Goal: Task Accomplishment & Management: Use online tool/utility

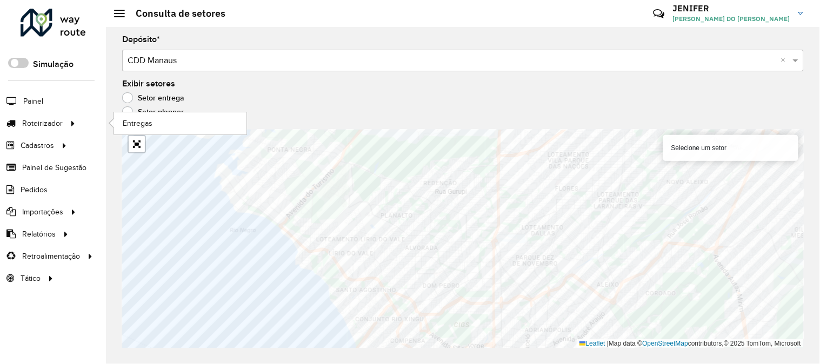
click at [157, 112] on ul "Entregas" at bounding box center [170, 123] width 135 height 22
click at [151, 117] on link "Entregas" at bounding box center [180, 123] width 132 height 22
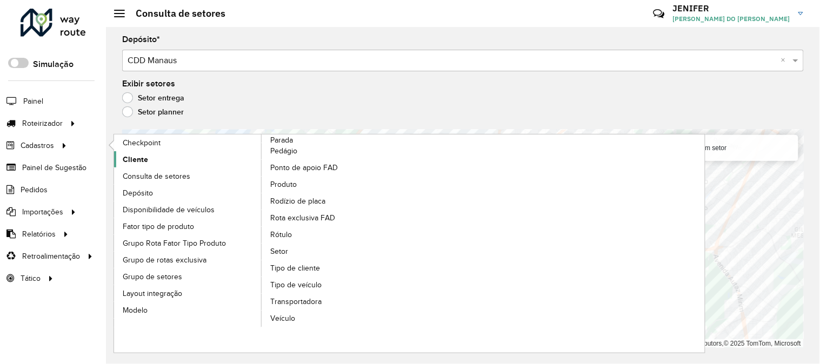
click at [140, 166] on link "Cliente" at bounding box center [188, 159] width 148 height 16
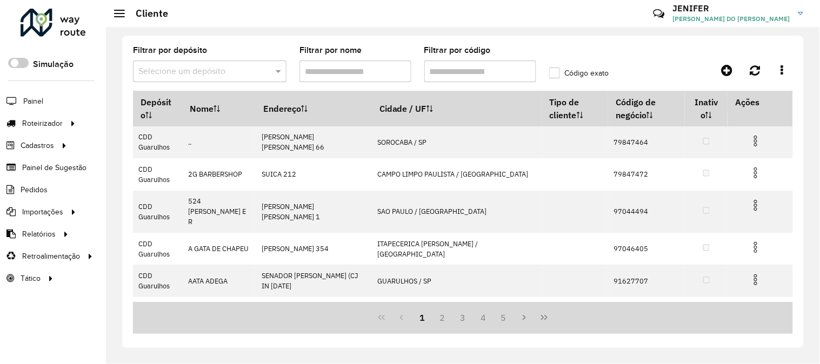
click at [181, 76] on input "text" at bounding box center [198, 71] width 121 height 13
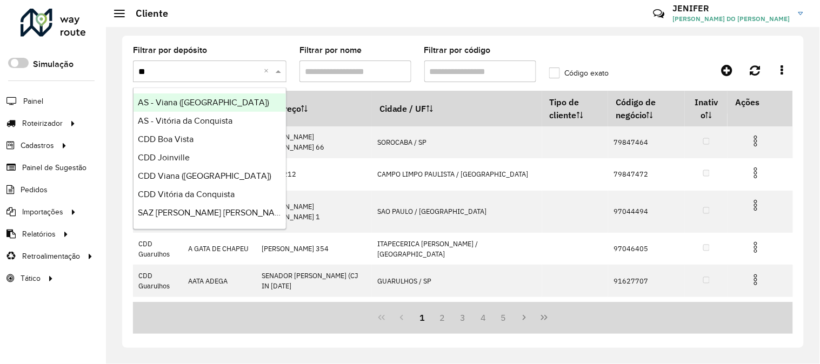
type input "***"
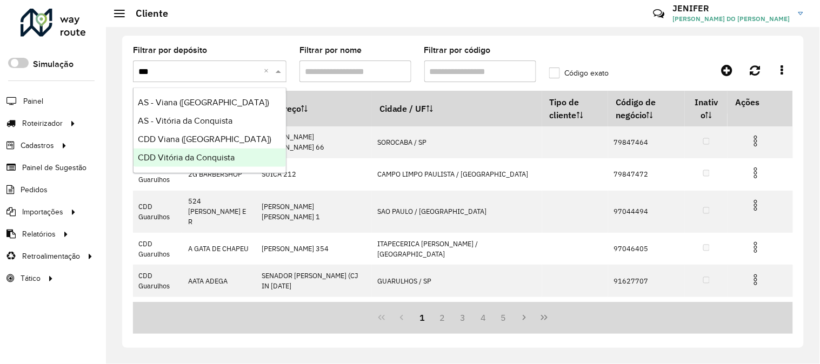
click at [195, 152] on div "CDD Vitória da Conquista" at bounding box center [209, 158] width 152 height 18
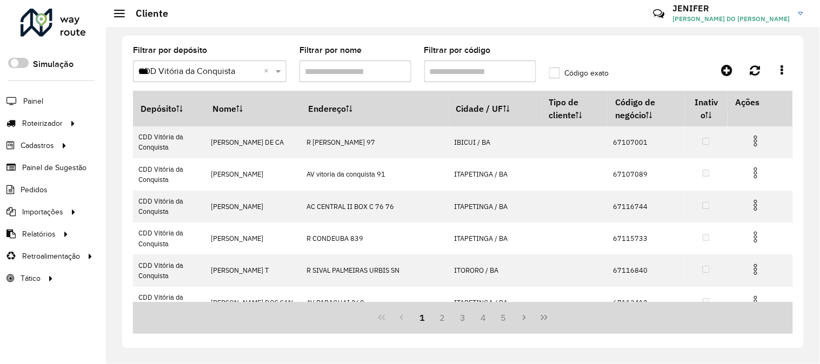
click at [476, 66] on input "Filtrar por código" at bounding box center [480, 72] width 112 height 22
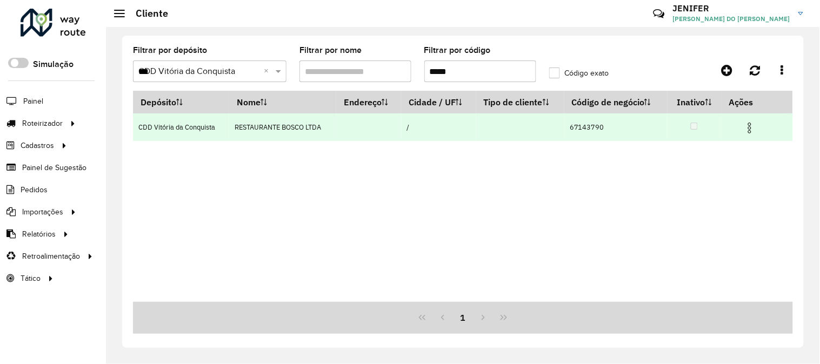
type input "*****"
click at [752, 126] on img at bounding box center [749, 128] width 13 height 13
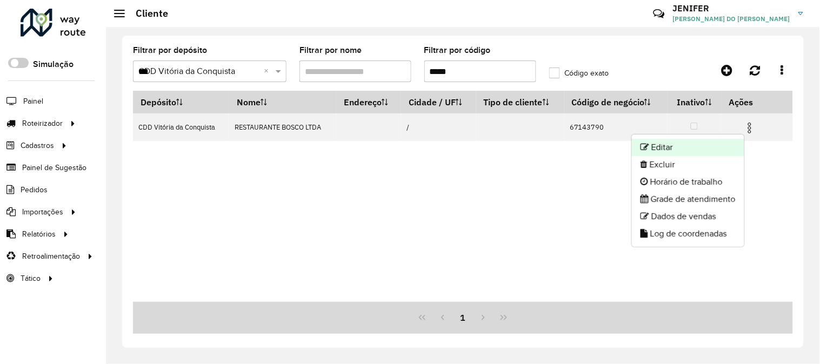
click at [695, 146] on li "Editar" at bounding box center [688, 147] width 112 height 17
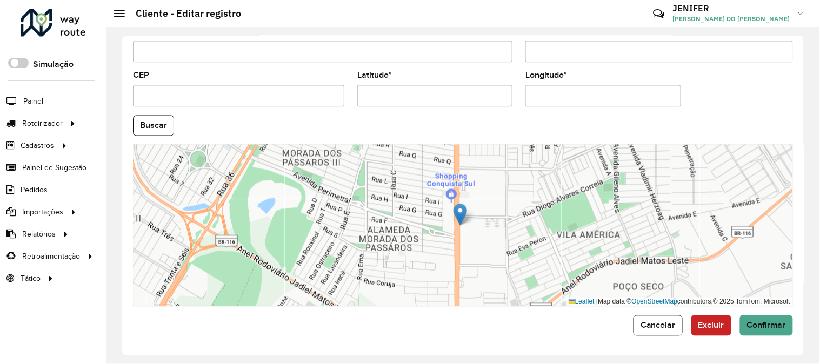
scroll to position [321, 0]
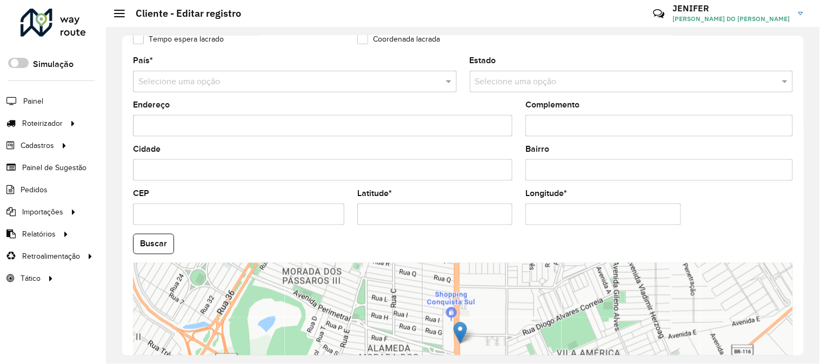
drag, startPoint x: 402, startPoint y: 204, endPoint x: 332, endPoint y: 200, distance: 70.3
click at [344, 203] on formly-group "País * Selecione uma opção Estado Selecione uma opção Endereço Complemento Cida…" at bounding box center [462, 241] width 673 height 368
drag, startPoint x: 425, startPoint y: 217, endPoint x: 265, endPoint y: 218, distance: 159.9
click at [265, 218] on formly-group "País * Selecione uma opção Estado Selecione uma opção Endereço Complemento Cida…" at bounding box center [462, 241] width 673 height 368
paste input "*"
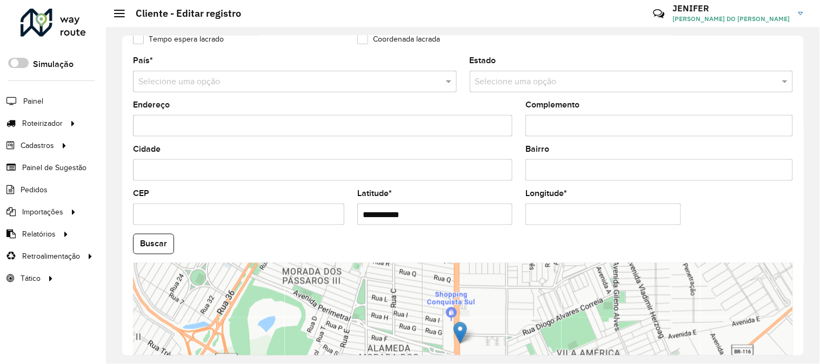
type input "**********"
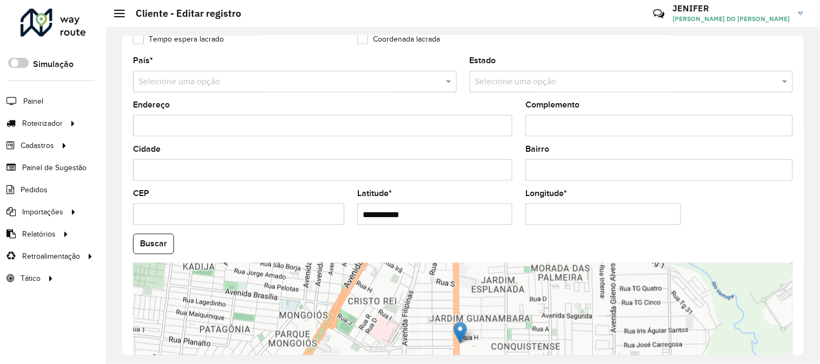
drag, startPoint x: 608, startPoint y: 212, endPoint x: 460, endPoint y: 200, distance: 148.0
click at [460, 200] on formly-group "**********" at bounding box center [462, 241] width 673 height 368
paste input "*"
type input "**********"
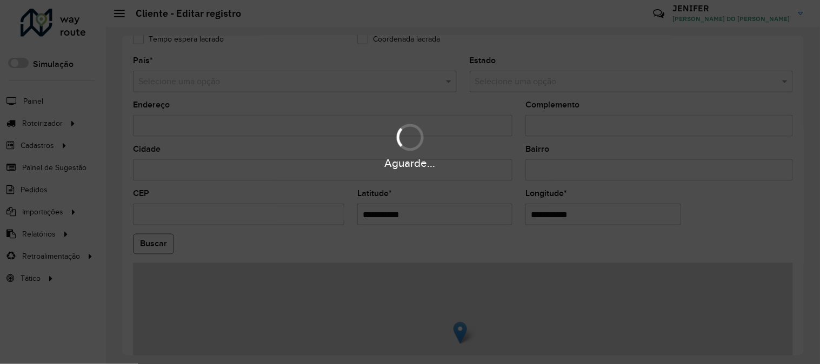
click at [149, 251] on hb-app "Aguarde... Pop-up bloqueado! Seu navegador bloqueou automáticamente a abertura …" at bounding box center [410, 182] width 820 height 364
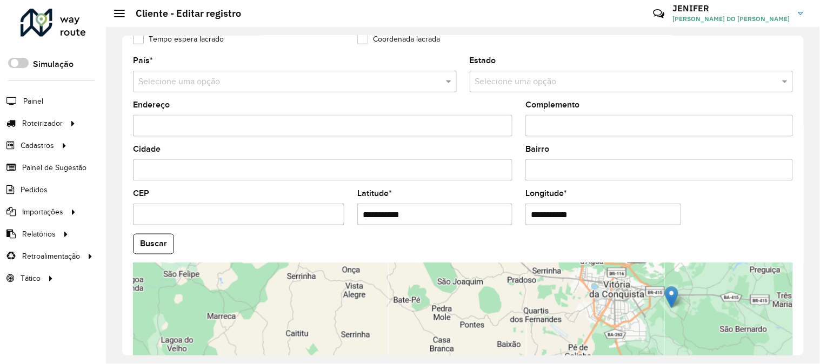
scroll to position [0, 0]
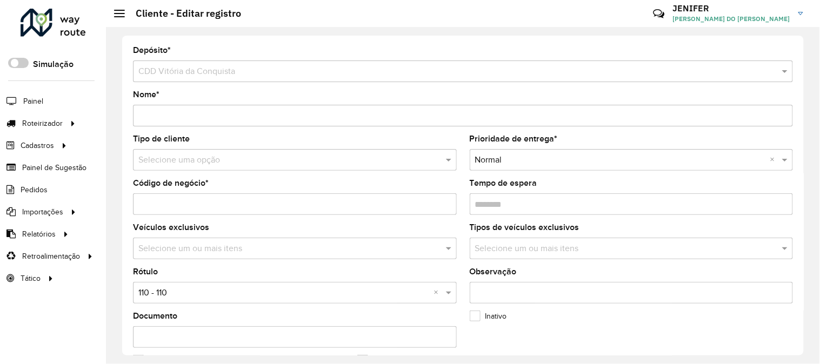
click at [175, 298] on input "text" at bounding box center [283, 293] width 291 height 13
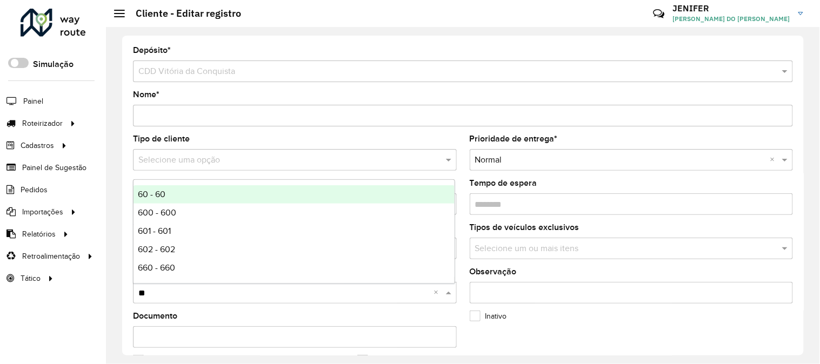
type input "***"
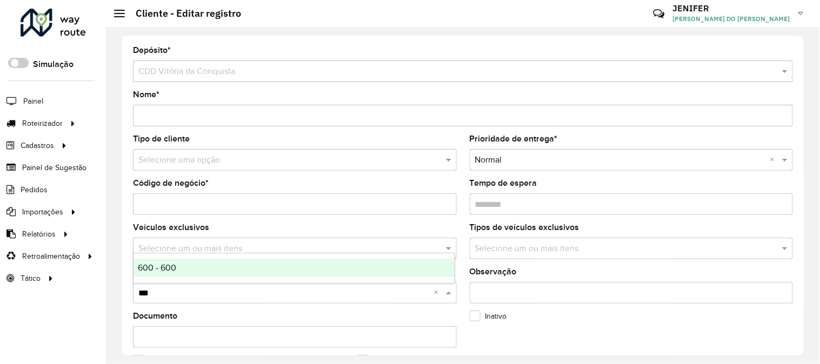
click at [157, 268] on span "600 - 600" at bounding box center [157, 267] width 38 height 9
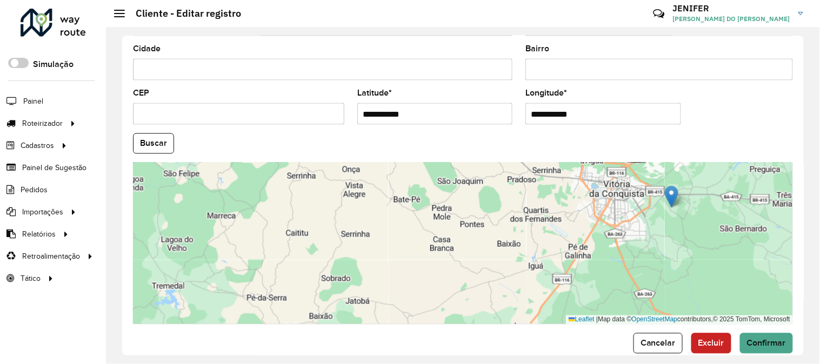
scroll to position [441, 0]
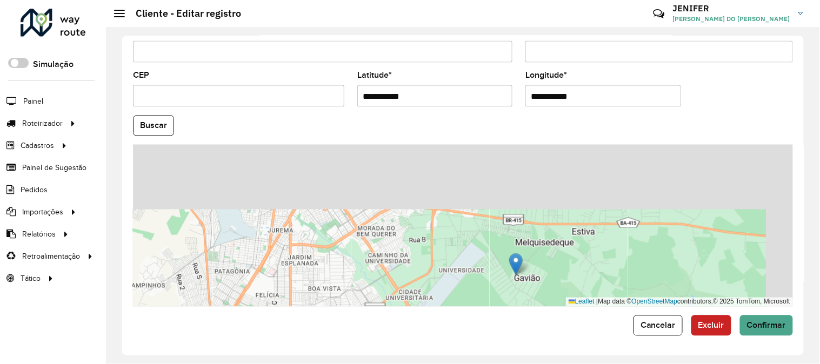
drag, startPoint x: 638, startPoint y: 169, endPoint x: 609, endPoint y: 303, distance: 136.4
click at [609, 303] on div "Leaflet | Map data © OpenStreetMap contributors,© 2025 TomTom, Microsoft" at bounding box center [463, 226] width 660 height 162
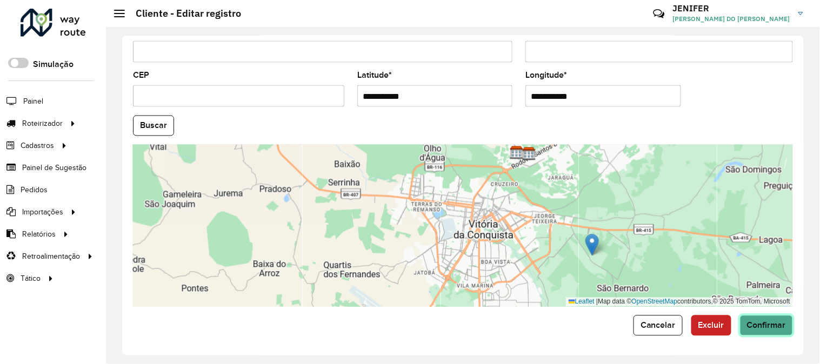
click at [762, 321] on span "Confirmar" at bounding box center [766, 325] width 39 height 9
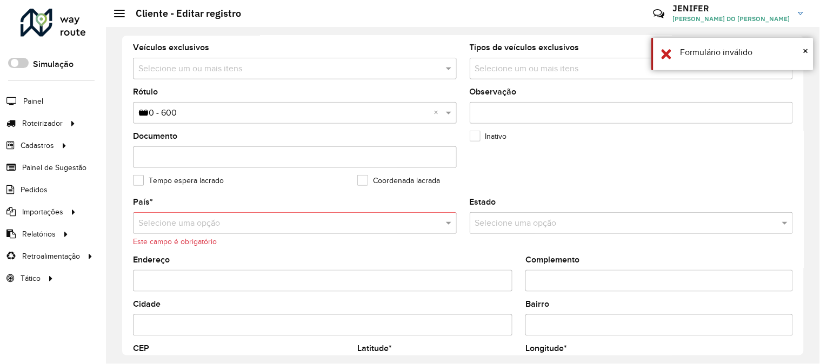
scroll to position [176, 0]
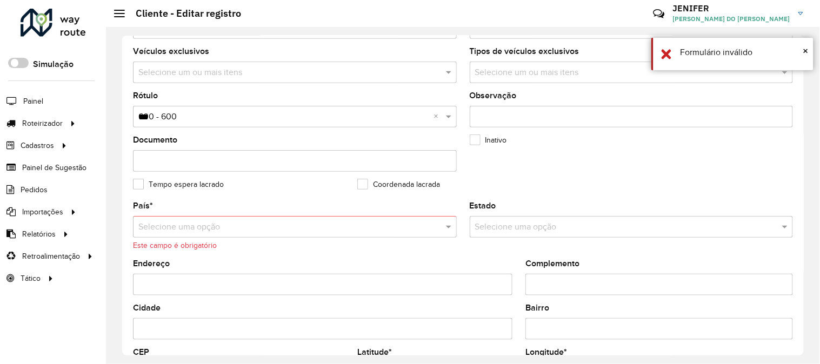
click at [164, 217] on body "Aguarde... Pop-up bloqueado! Seu navegador bloqueou automáticamente a abertura …" at bounding box center [410, 182] width 820 height 364
click at [165, 220] on div "Selecione uma opção" at bounding box center [295, 227] width 324 height 22
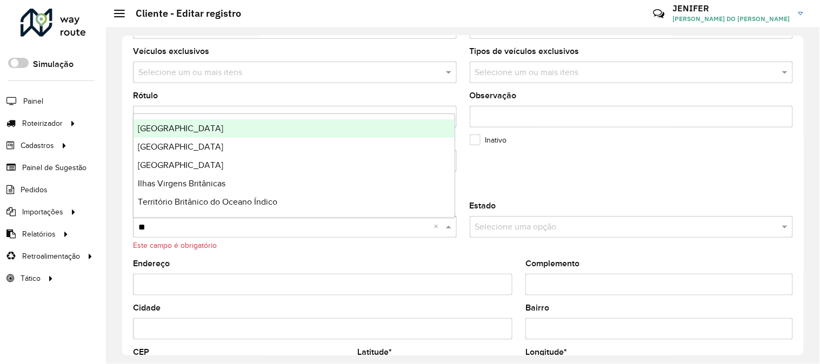
type input "***"
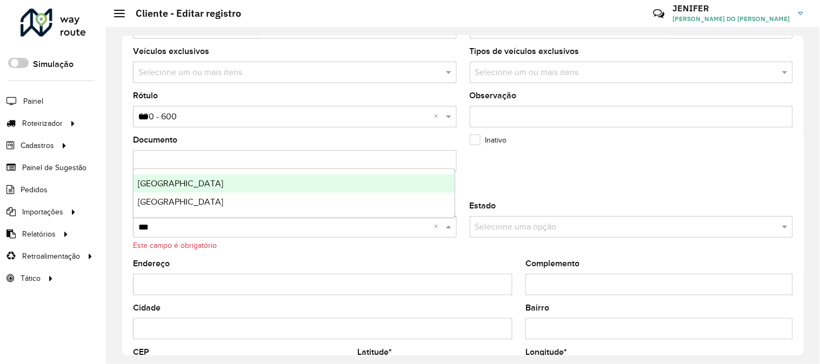
click at [176, 180] on div "Brasil" at bounding box center [293, 184] width 321 height 18
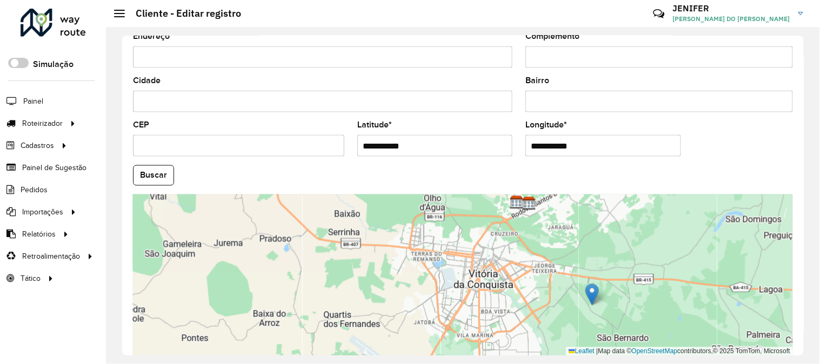
scroll to position [441, 0]
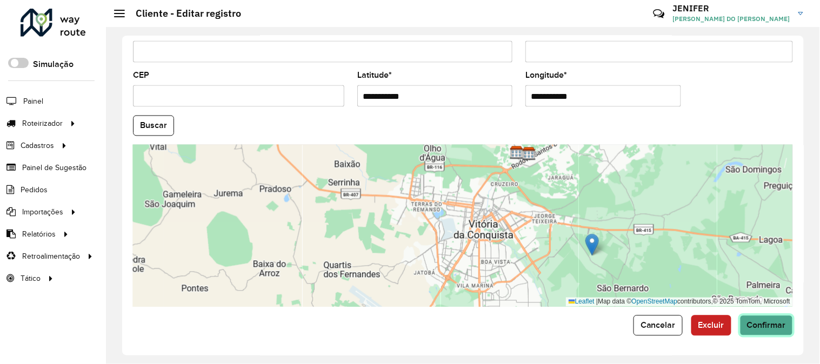
click at [770, 328] on span "Confirmar" at bounding box center [766, 325] width 39 height 9
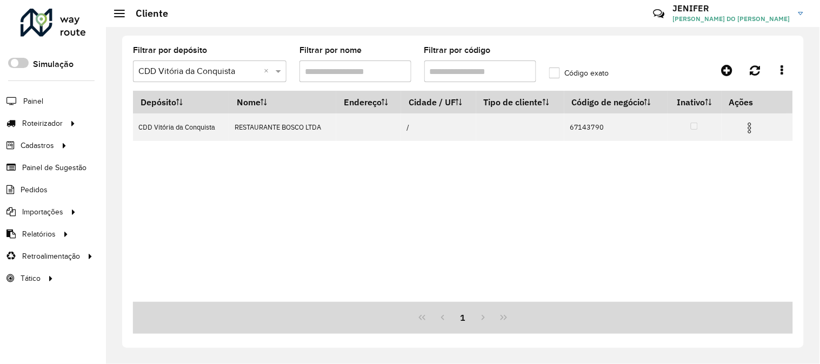
click at [391, 76] on formly-group "Filtrar por depósito Selecione um depósito × CDD Vitória da Conquista × Filtrar…" at bounding box center [375, 68] width 499 height 44
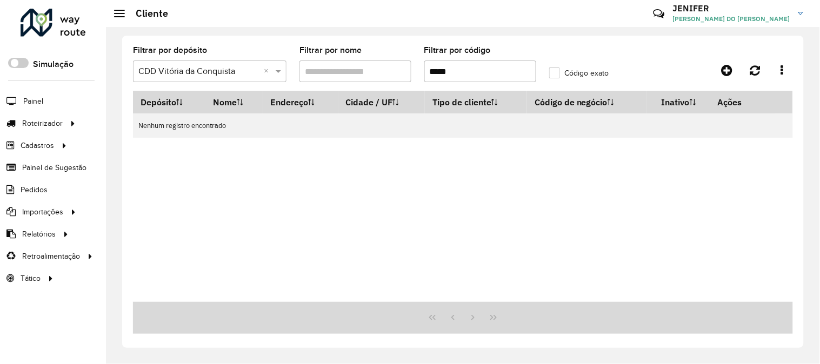
type input "*****"
click at [224, 78] on div "Selecione um depósito × CDD Vitória da Conquista ×" at bounding box center [209, 72] width 153 height 22
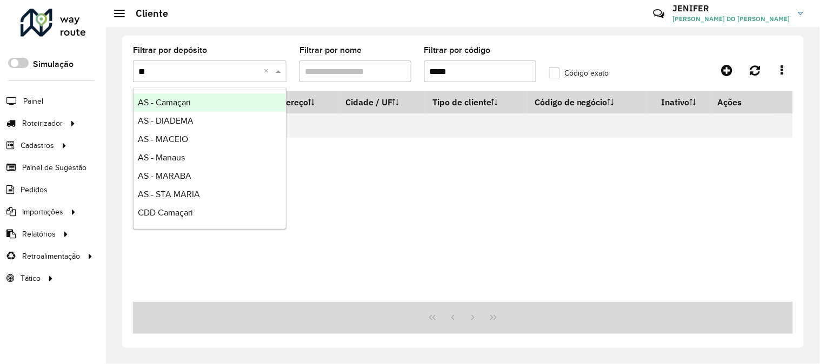
type input "***"
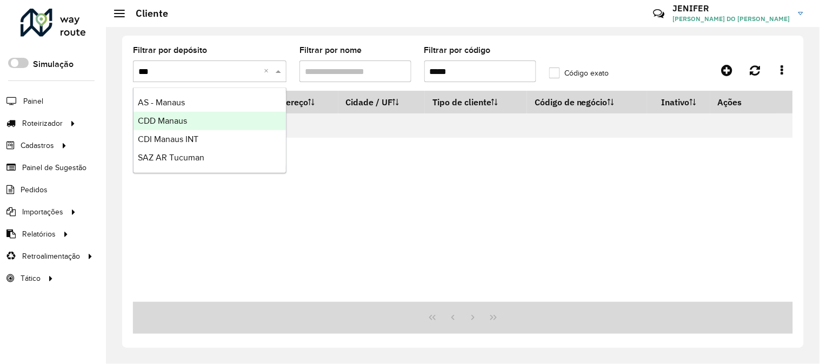
click at [182, 117] on span "CDD Manaus" at bounding box center [162, 120] width 49 height 9
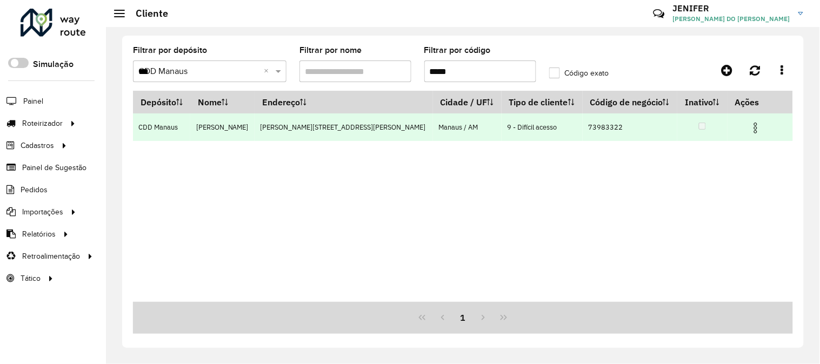
click at [762, 127] on img at bounding box center [755, 128] width 13 height 13
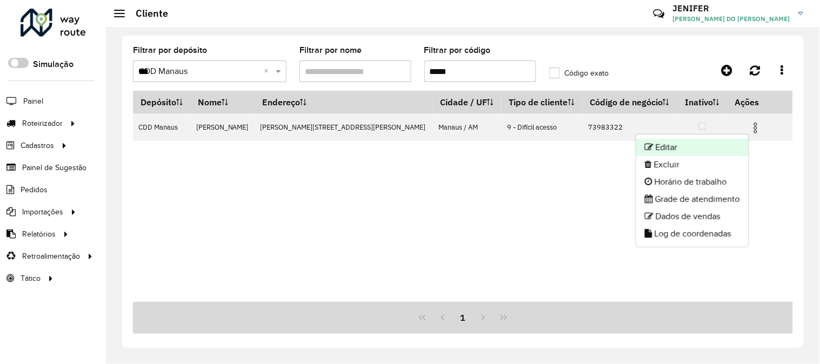
click at [717, 150] on li "Editar" at bounding box center [692, 147] width 112 height 17
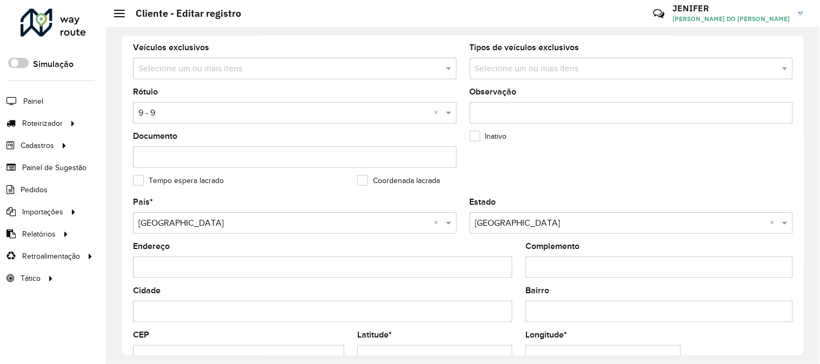
scroll to position [441, 0]
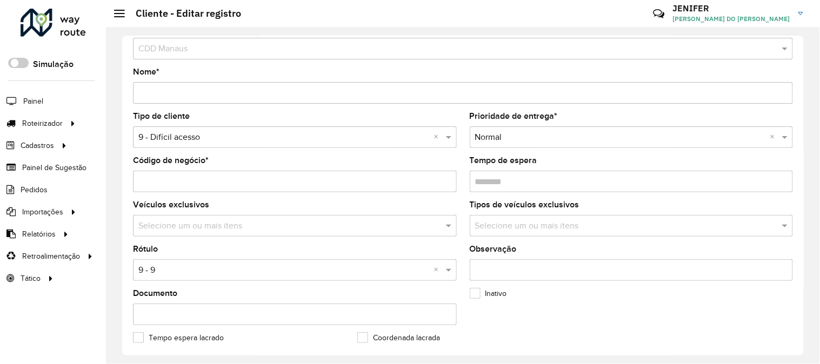
drag, startPoint x: 801, startPoint y: 258, endPoint x: 807, endPoint y: 81, distance: 177.3
click at [807, 81] on div "Depósito * Selecione um depósito × CDD Manaus Nome * Tipo de cliente Selecione …" at bounding box center [463, 195] width 714 height 337
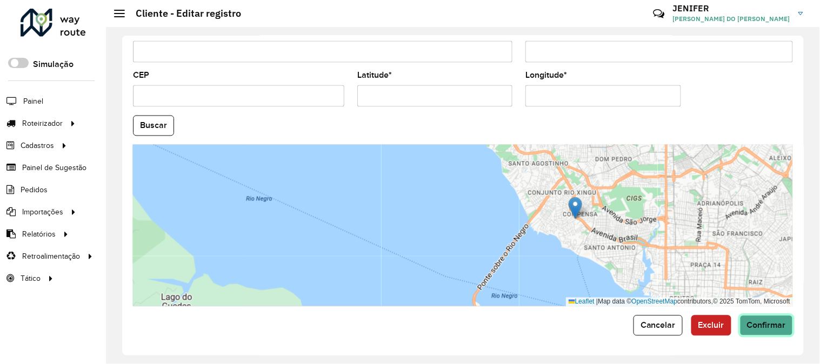
click at [778, 326] on span "Confirmar" at bounding box center [766, 325] width 39 height 9
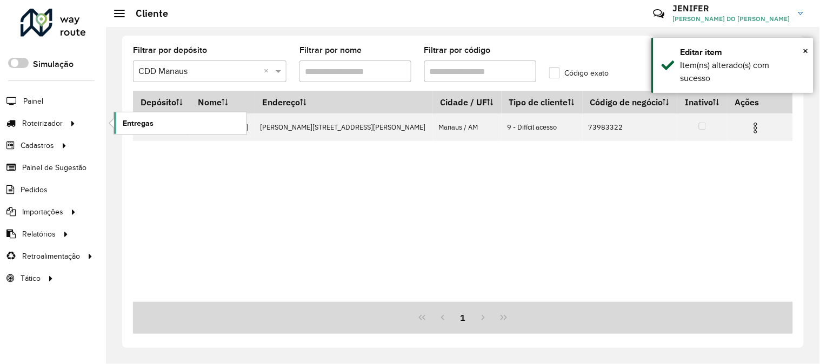
click at [125, 118] on span "Entregas" at bounding box center [138, 123] width 31 height 11
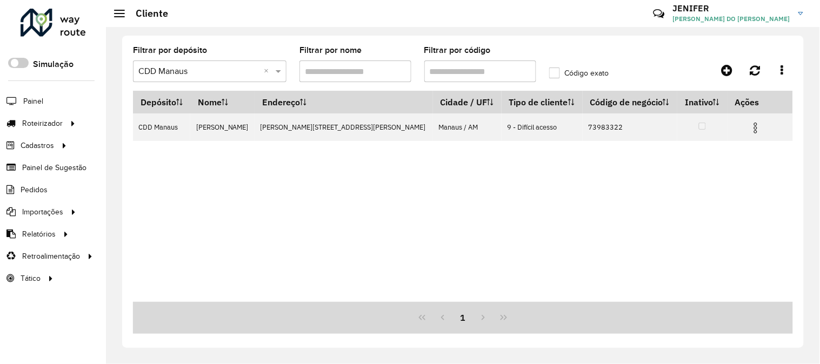
drag, startPoint x: 502, startPoint y: 70, endPoint x: 311, endPoint y: 75, distance: 191.3
click at [337, 71] on formly-group "Filtrar por depósito Selecione um depósito × CDD Manaus × Filtrar por nome Filt…" at bounding box center [375, 68] width 499 height 44
paste input "text"
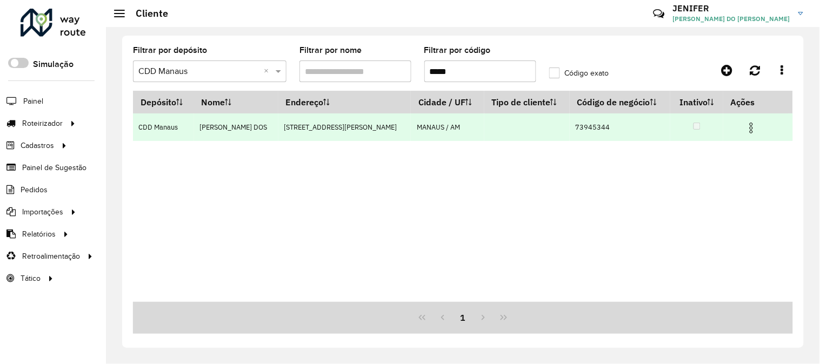
type input "*****"
click at [752, 126] on img at bounding box center [750, 128] width 13 height 13
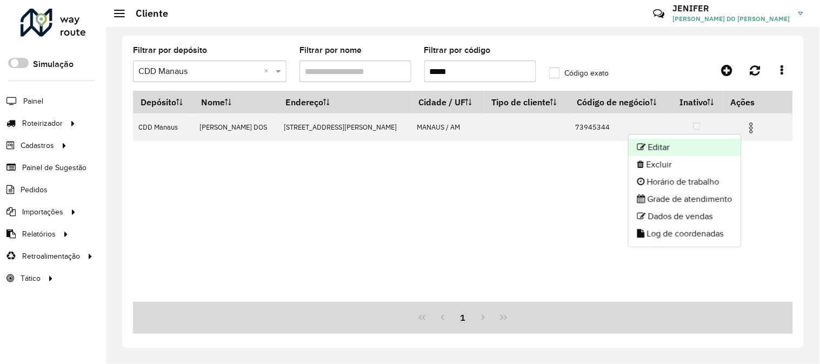
click at [706, 145] on li "Editar" at bounding box center [684, 147] width 112 height 17
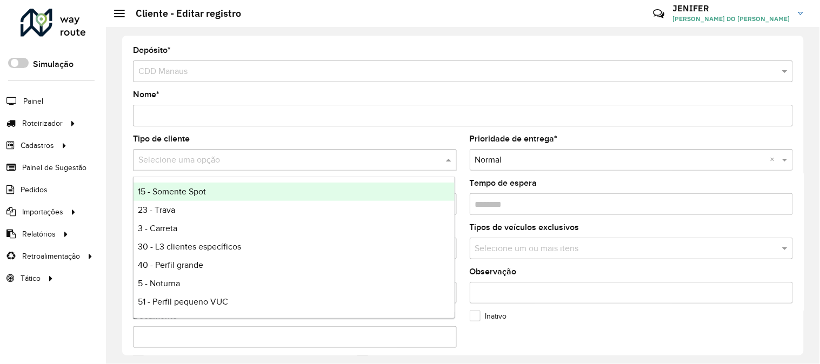
click at [185, 157] on input "text" at bounding box center [283, 160] width 291 height 13
type input "*"
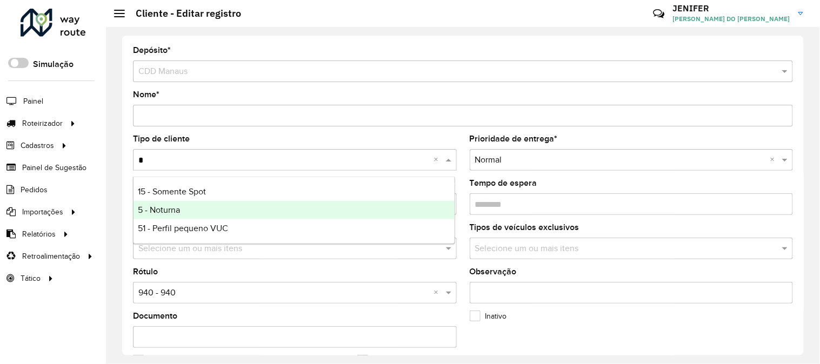
click at [175, 210] on span "5 - Noturna" at bounding box center [159, 209] width 42 height 9
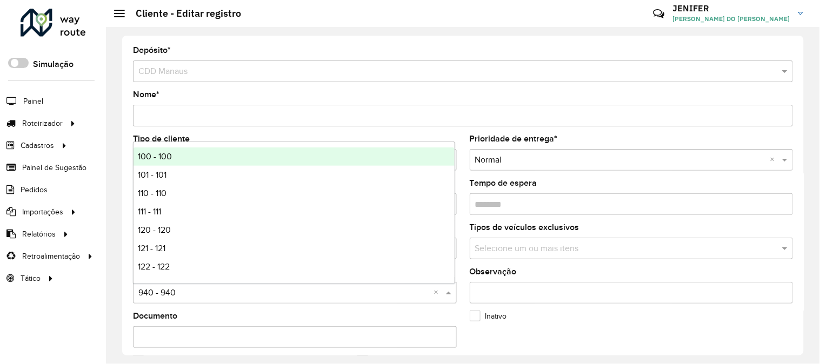
click at [203, 289] on input "text" at bounding box center [283, 293] width 291 height 13
type input "*"
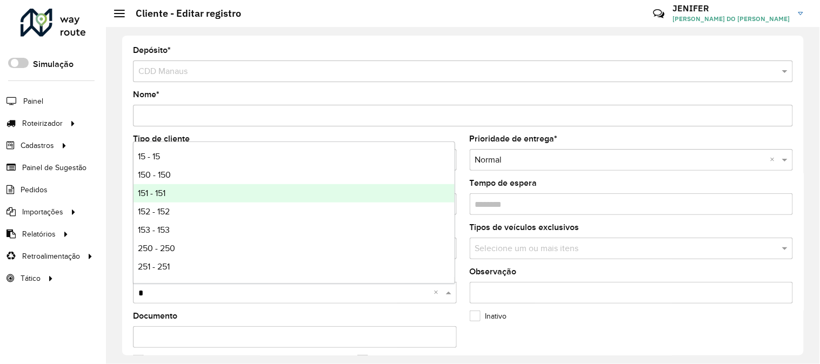
scroll to position [120, 0]
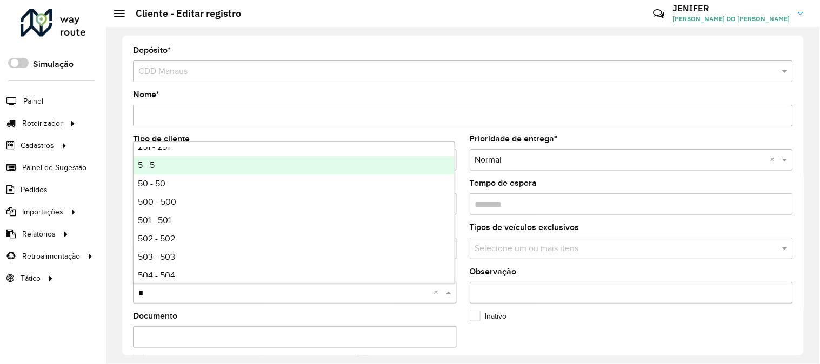
click at [203, 161] on div "5 - 5" at bounding box center [293, 165] width 321 height 18
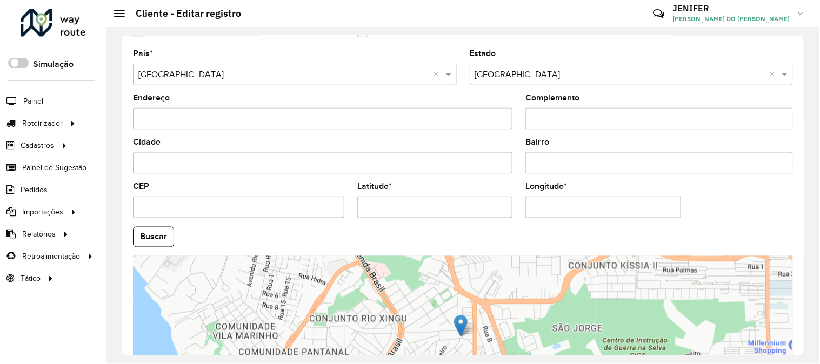
scroll to position [441, 0]
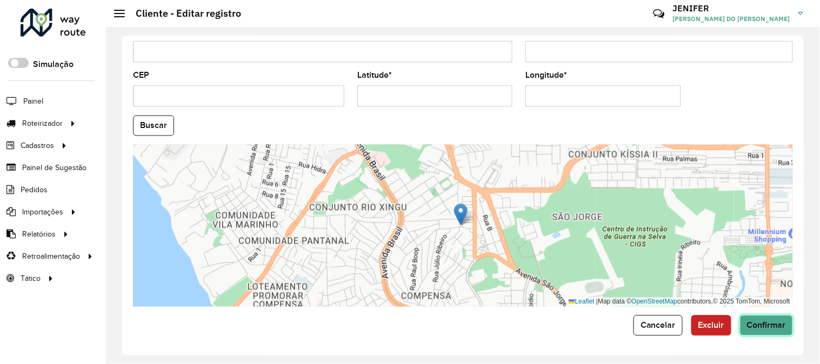
click at [782, 335] on button "Confirmar" at bounding box center [766, 326] width 53 height 21
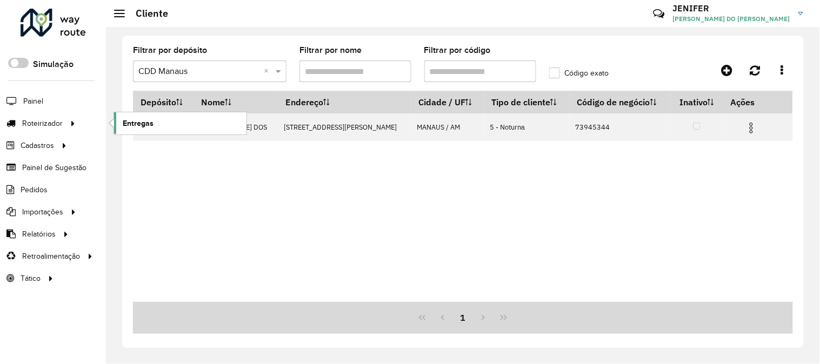
click at [142, 119] on span "Entregas" at bounding box center [138, 123] width 31 height 11
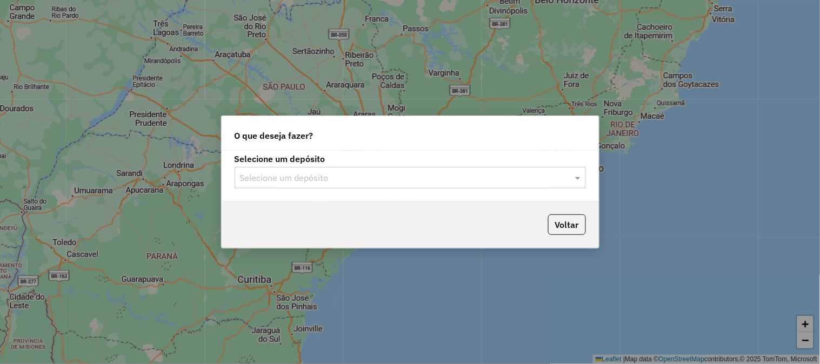
click at [280, 172] on input "text" at bounding box center [399, 178] width 319 height 13
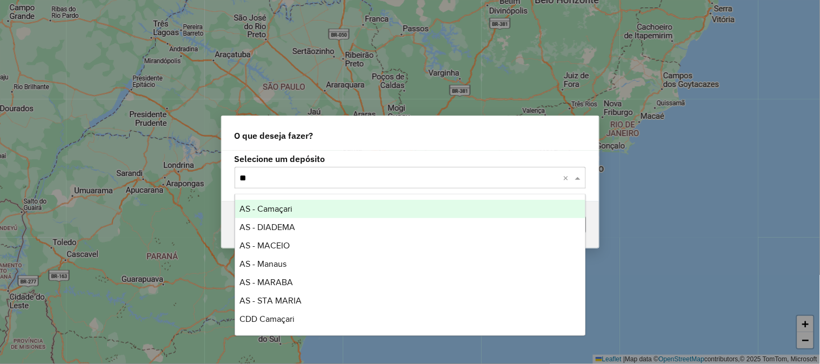
type input "***"
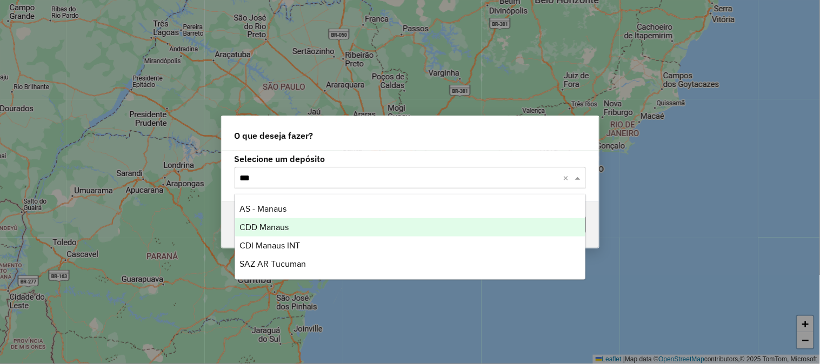
click at [292, 225] on div "CDD Manaus" at bounding box center [410, 227] width 350 height 18
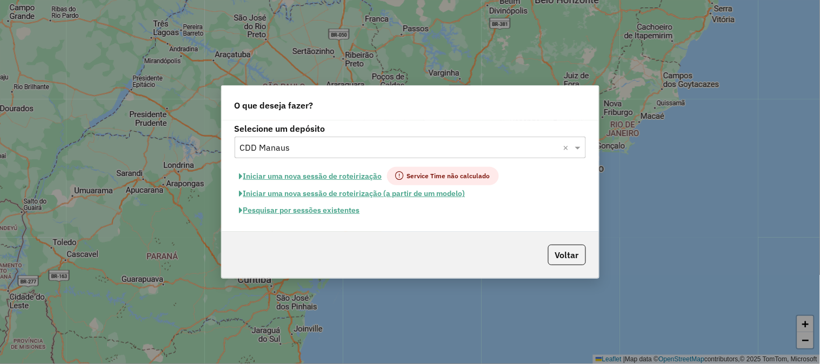
click at [339, 214] on button "Pesquisar por sessões existentes" at bounding box center [299, 210] width 130 height 17
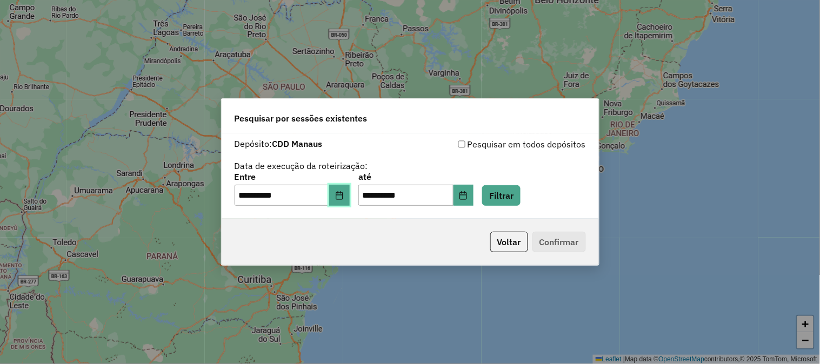
click at [344, 200] on button "Choose Date" at bounding box center [339, 196] width 21 height 22
click at [518, 196] on button "Filtrar" at bounding box center [501, 195] width 38 height 21
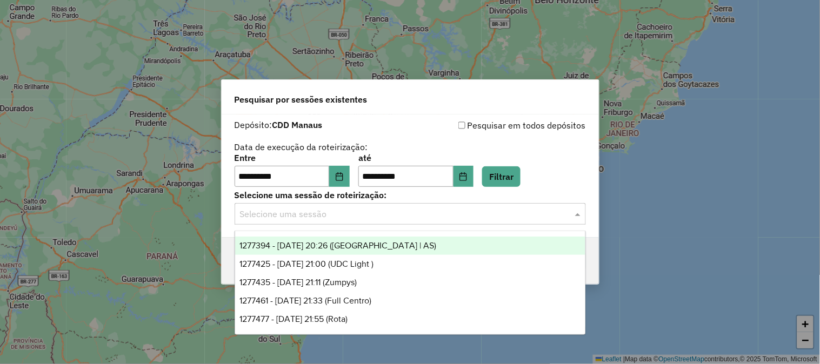
click at [375, 213] on input "text" at bounding box center [399, 214] width 319 height 13
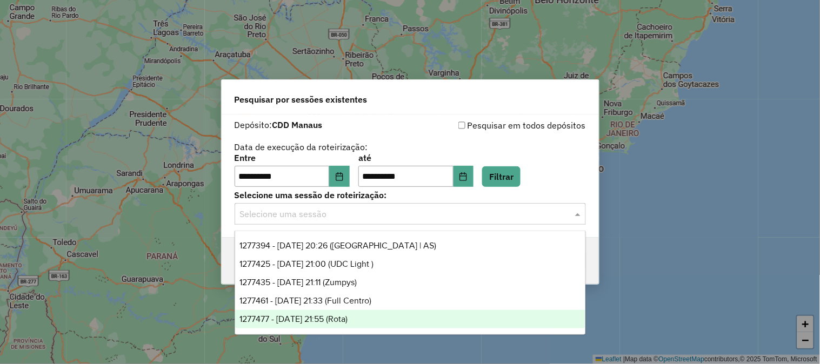
click at [347, 315] on span "1277477 - 17/09/2025 21:55 (Rota)" at bounding box center [293, 318] width 108 height 9
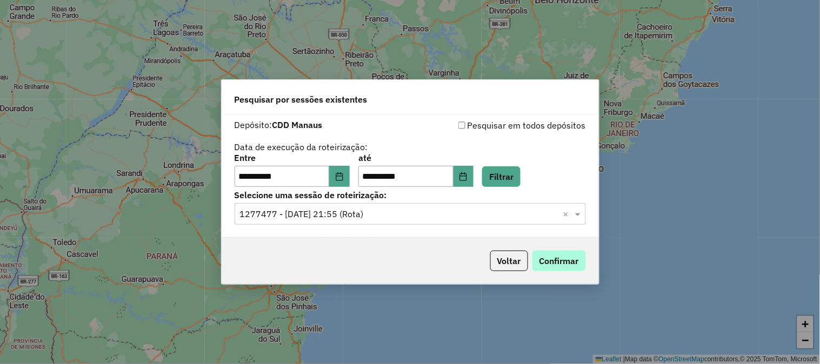
click at [554, 265] on button "Confirmar" at bounding box center [558, 261] width 53 height 21
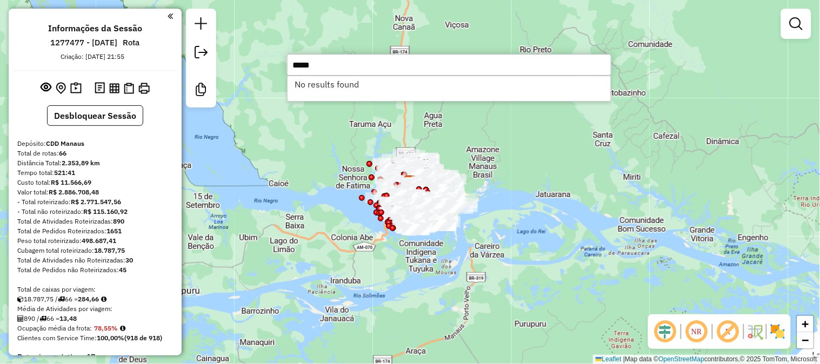
type input "*****"
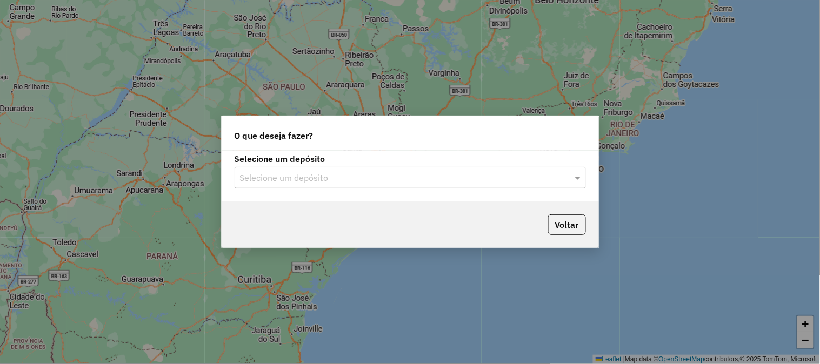
click at [338, 176] on input "text" at bounding box center [399, 178] width 319 height 13
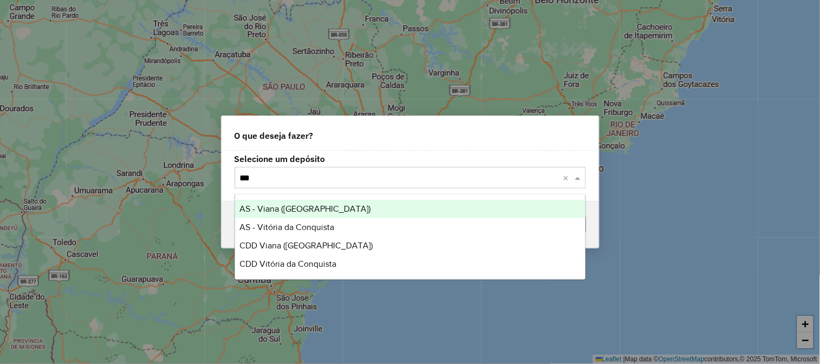
type input "****"
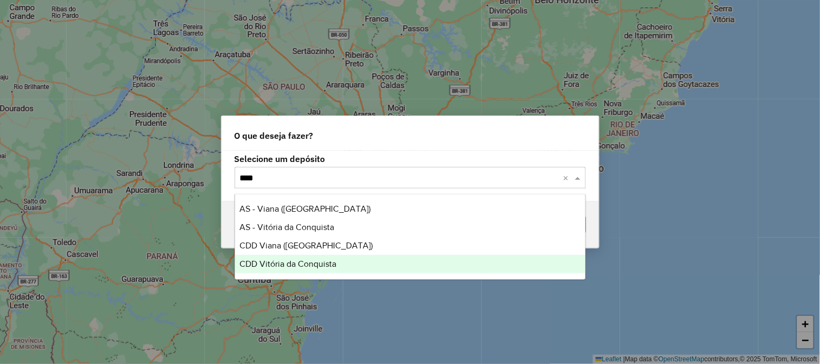
click at [328, 262] on span "CDD Vitória da Conquista" at bounding box center [287, 263] width 97 height 9
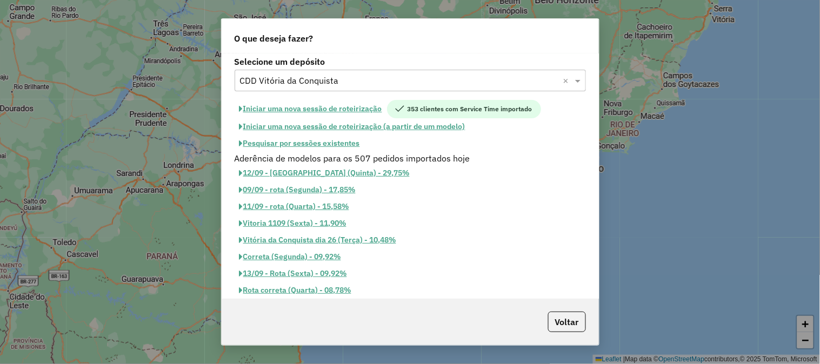
click at [318, 110] on button "Iniciar uma nova sessão de roteirização" at bounding box center [310, 109] width 152 height 18
select select "*"
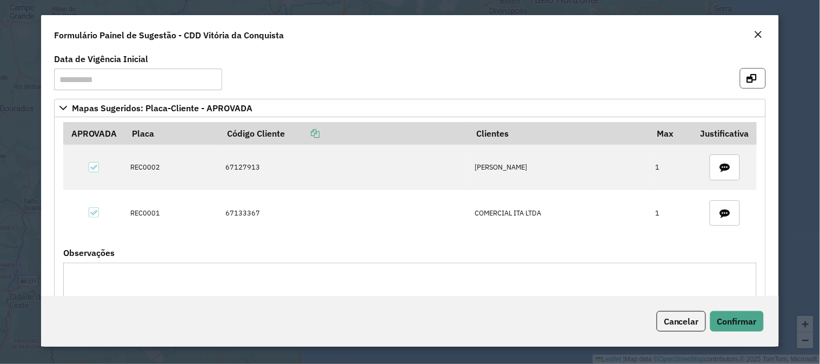
click at [751, 84] on button "button" at bounding box center [753, 78] width 26 height 21
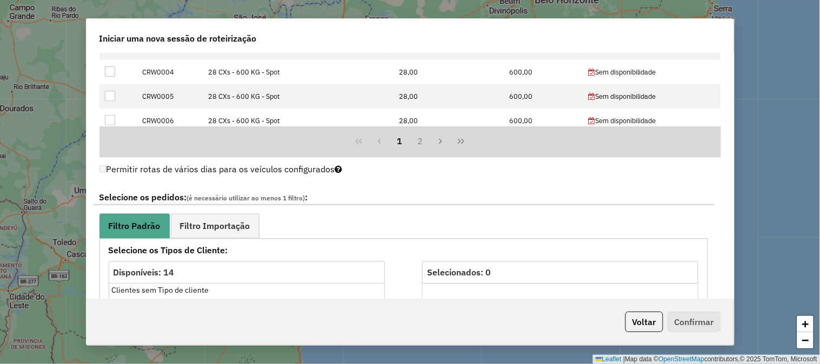
scroll to position [420, 0]
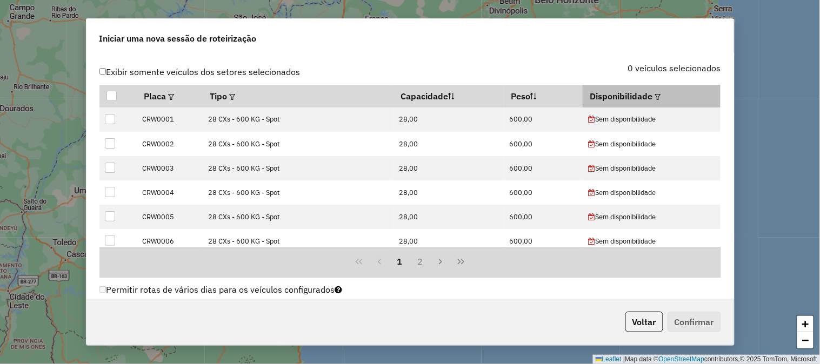
click at [654, 95] on em at bounding box center [657, 97] width 6 height 6
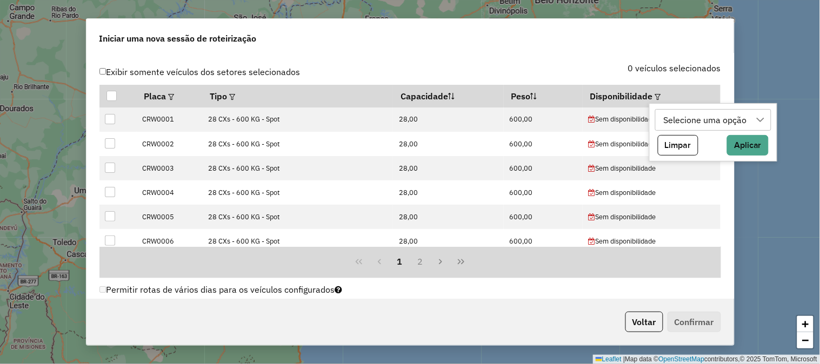
click at [689, 123] on div "Selecione uma opção" at bounding box center [705, 120] width 91 height 21
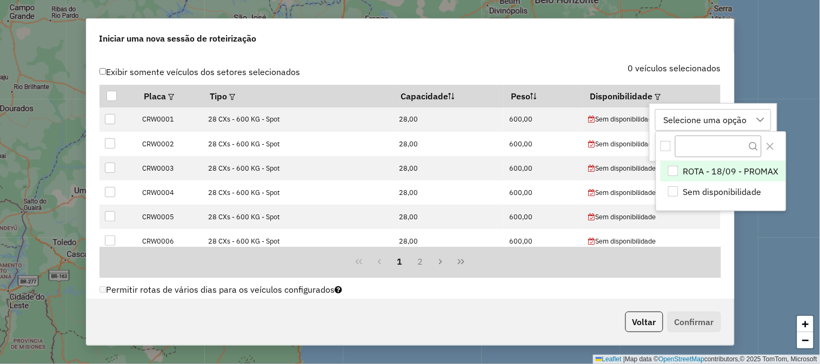
click at [706, 169] on span "ROTA - 18/09 - PROMAX" at bounding box center [731, 171] width 96 height 13
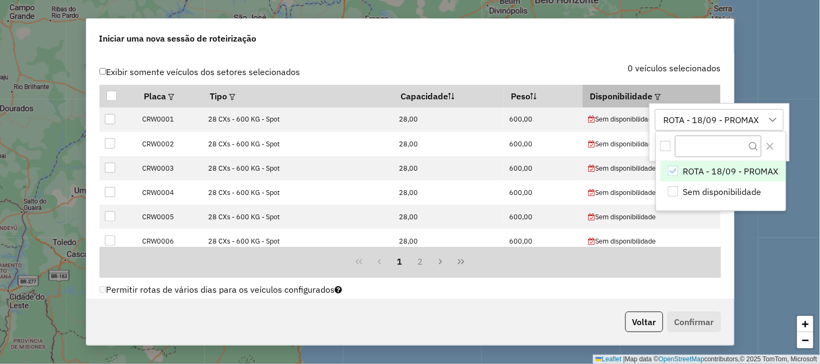
click at [654, 95] on em at bounding box center [657, 97] width 6 height 6
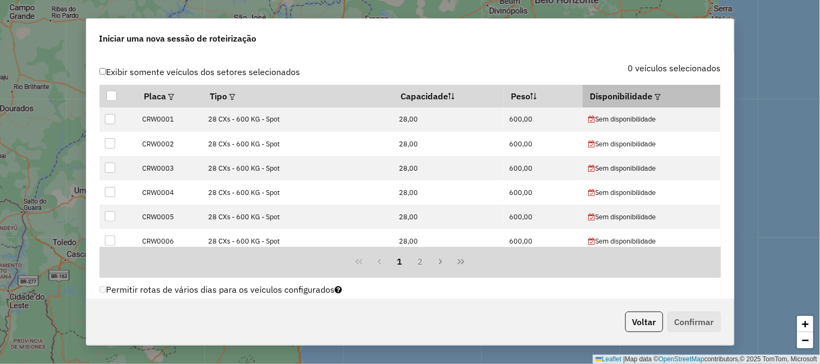
click at [654, 95] on em at bounding box center [657, 97] width 6 height 6
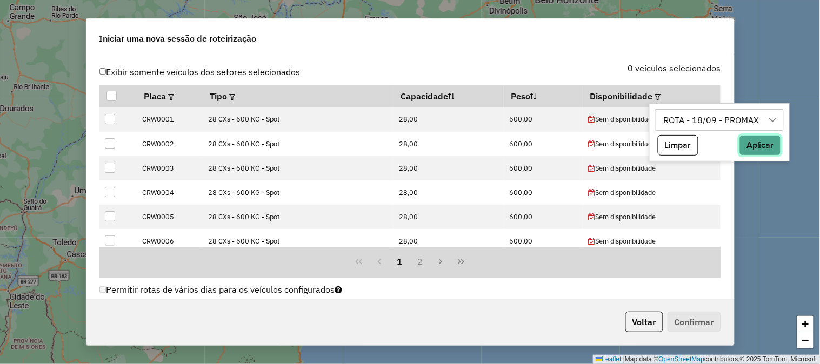
click at [751, 144] on button "Aplicar" at bounding box center [760, 145] width 42 height 21
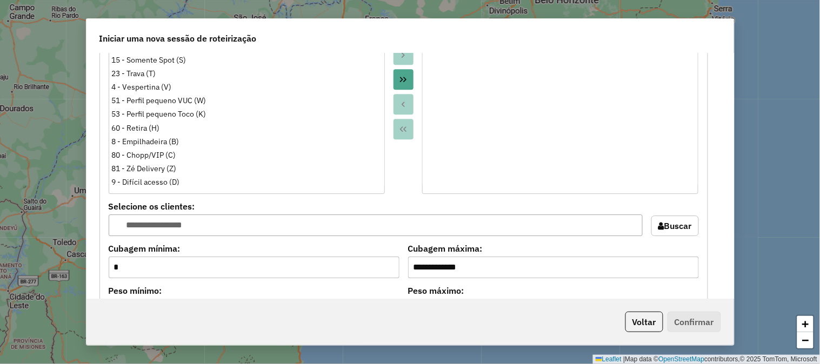
scroll to position [1081, 0]
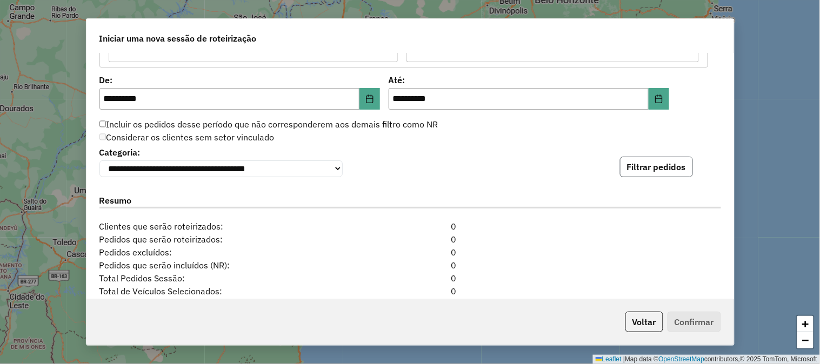
click at [672, 164] on button "Filtrar pedidos" at bounding box center [656, 167] width 73 height 21
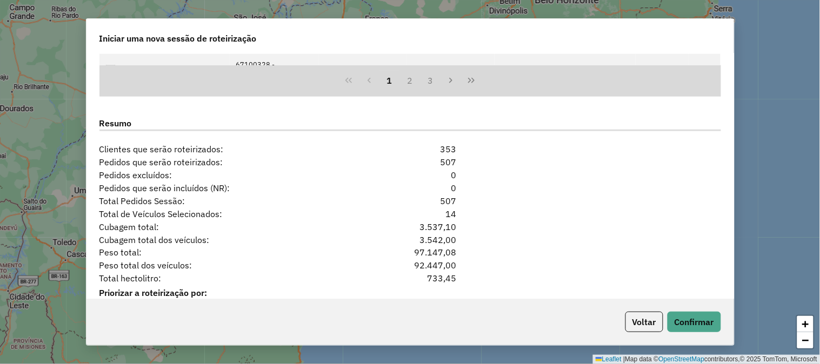
scroll to position [1440, 0]
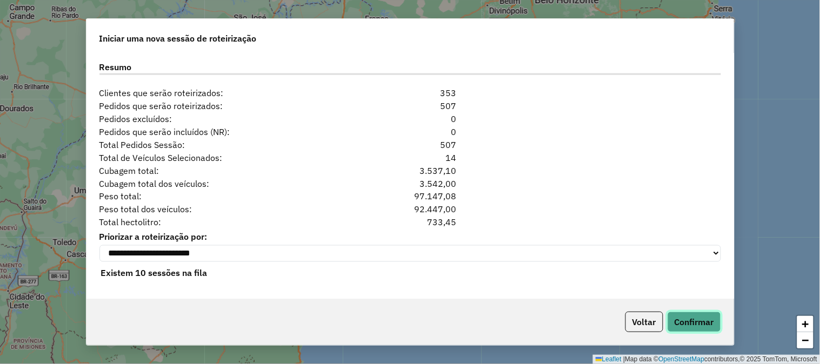
click at [692, 317] on button "Confirmar" at bounding box center [693, 322] width 53 height 21
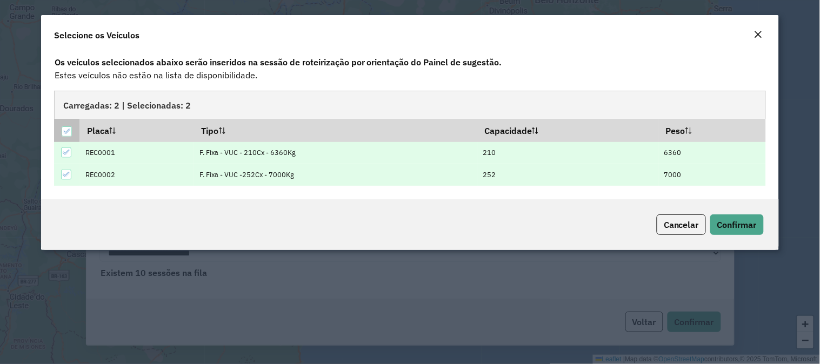
click at [61, 130] on th at bounding box center [66, 130] width 25 height 23
click at [65, 131] on icon at bounding box center [67, 132] width 8 height 8
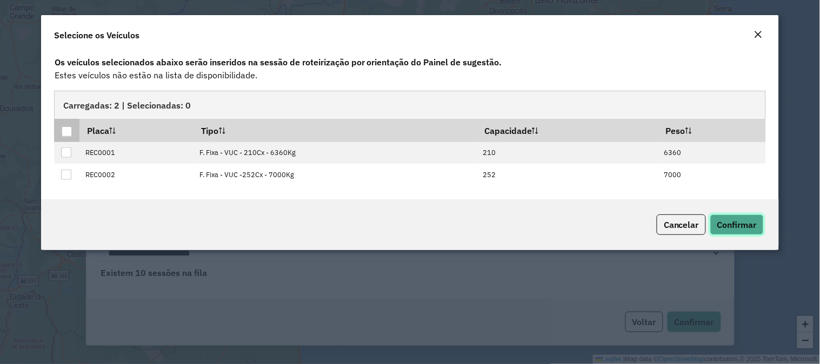
click at [741, 220] on span "Confirmar" at bounding box center [736, 224] width 39 height 11
